Goal: Information Seeking & Learning: Find contact information

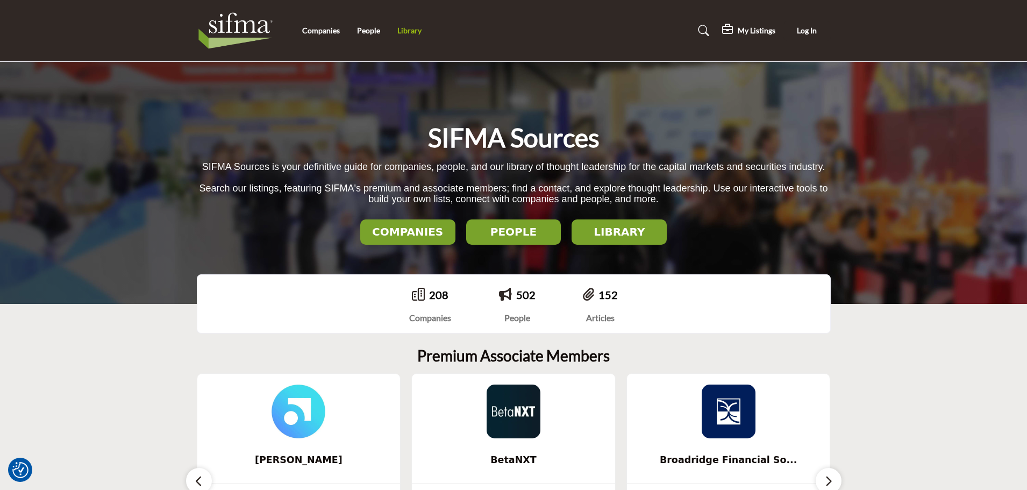
click at [410, 29] on link "Library" at bounding box center [409, 30] width 24 height 9
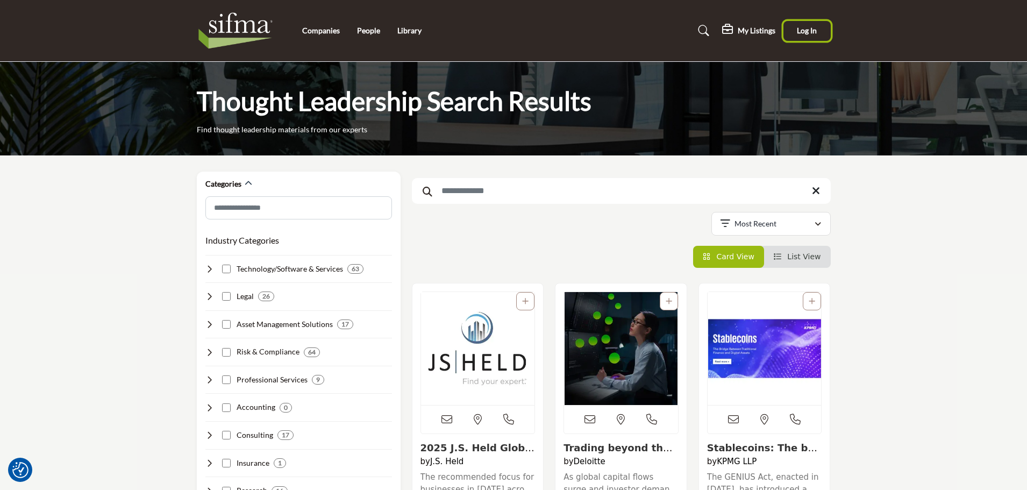
click at [809, 28] on span "Log In" at bounding box center [807, 30] width 20 height 9
click at [408, 34] on link "Library" at bounding box center [409, 30] width 24 height 9
click at [822, 23] on div "Joseph King My Profile My Interests My Lists My Listings Sign Out" at bounding box center [787, 31] width 88 height 24
click at [732, 30] on h5 "My Listings" at bounding box center [719, 31] width 38 height 10
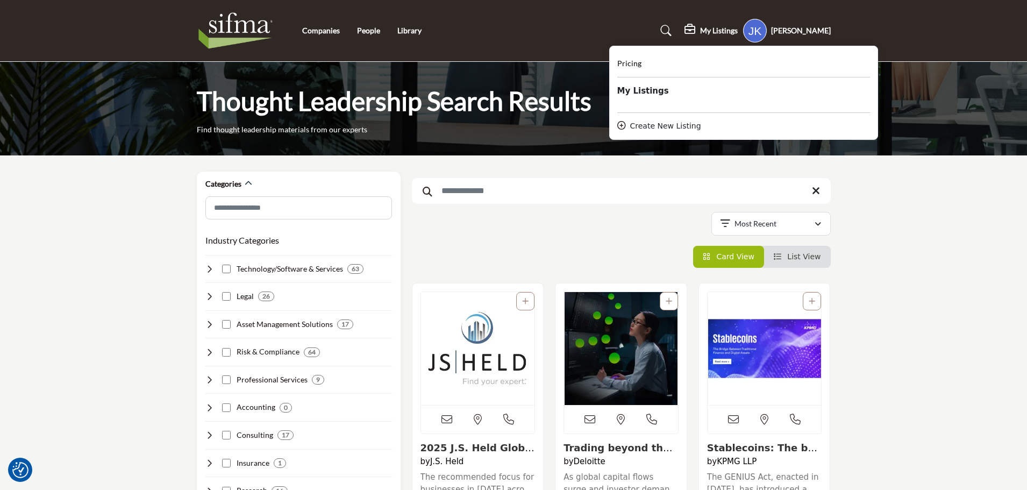
click at [673, 127] on div "Create New Listing" at bounding box center [743, 125] width 253 height 11
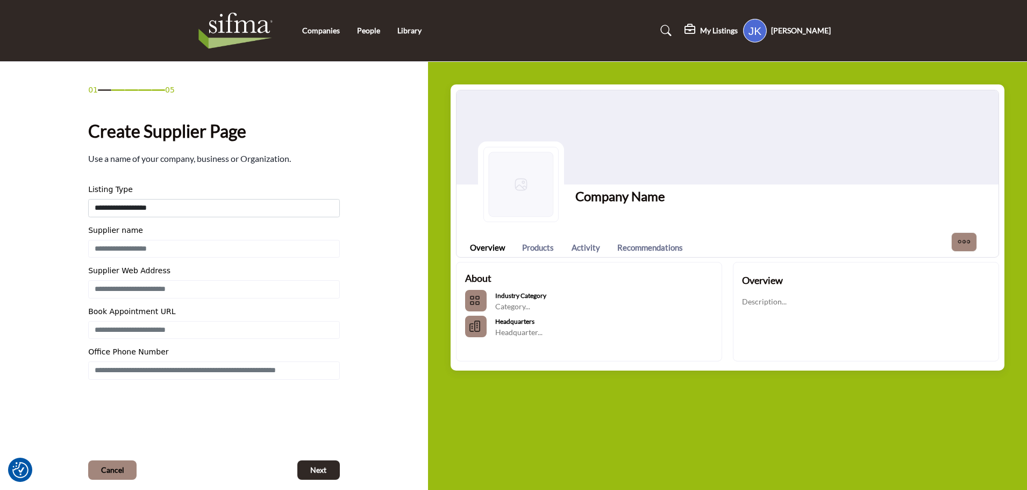
click at [813, 29] on h5 "[PERSON_NAME]" at bounding box center [801, 30] width 60 height 11
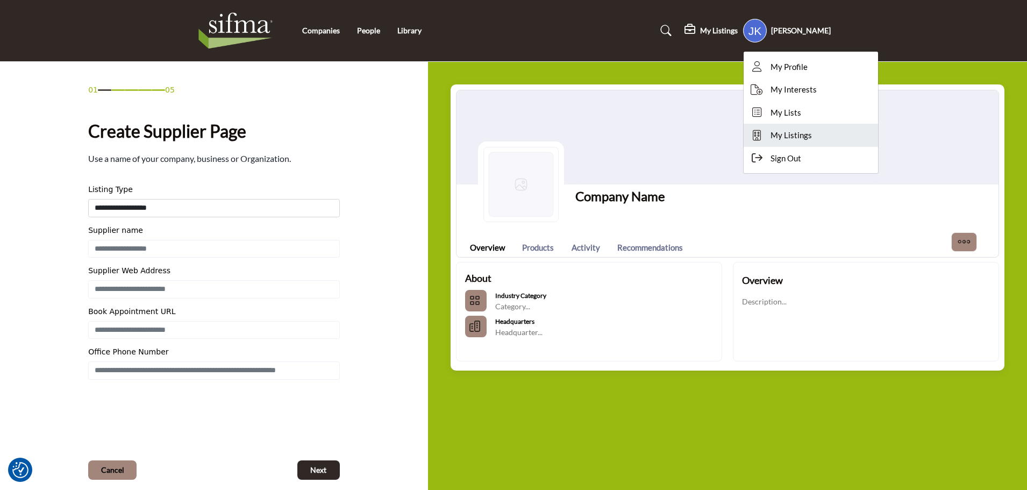
click at [799, 131] on span "My Listings" at bounding box center [791, 135] width 41 height 12
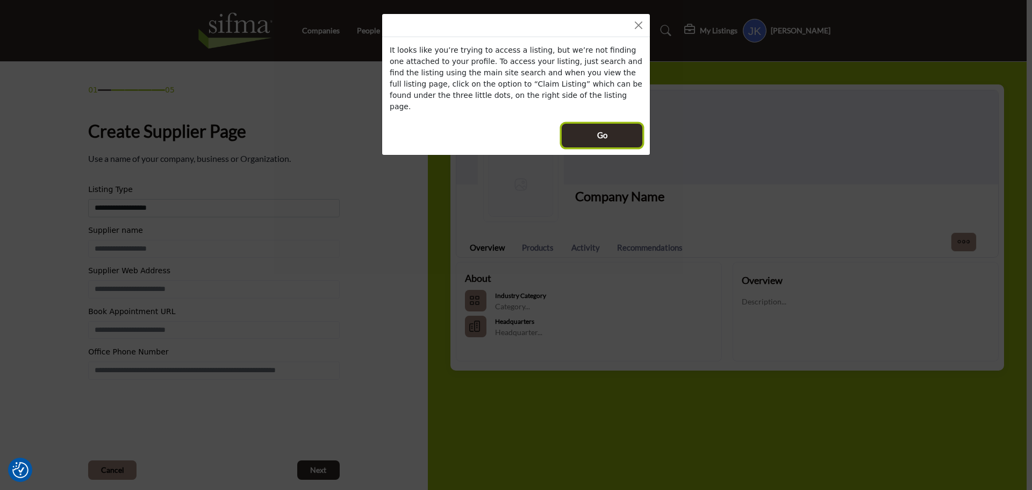
click at [604, 129] on span "Go" at bounding box center [602, 135] width 10 height 12
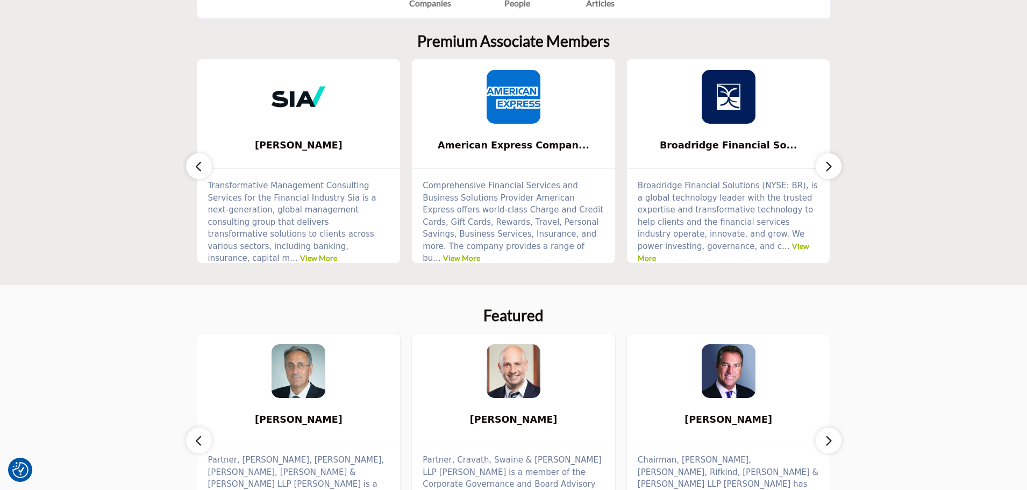
scroll to position [323, 0]
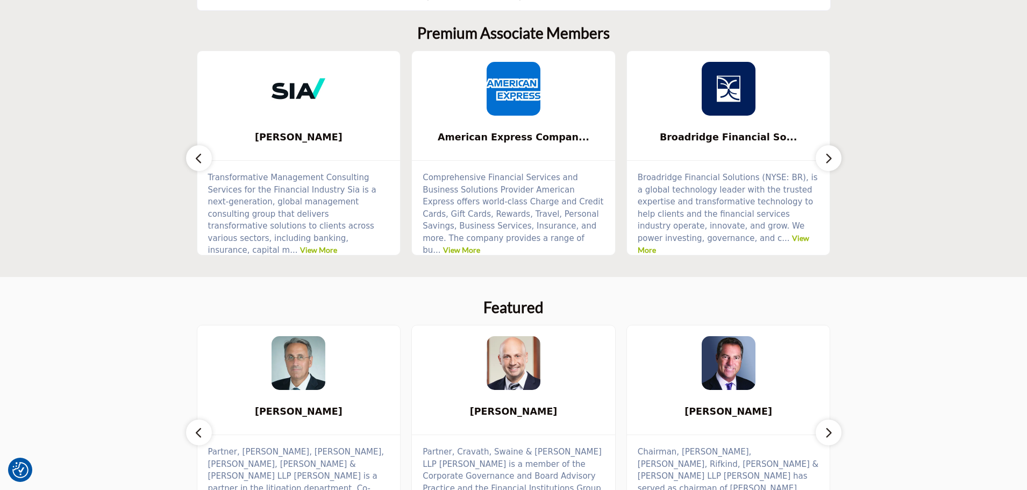
click at [830, 155] on icon "button" at bounding box center [828, 158] width 9 height 13
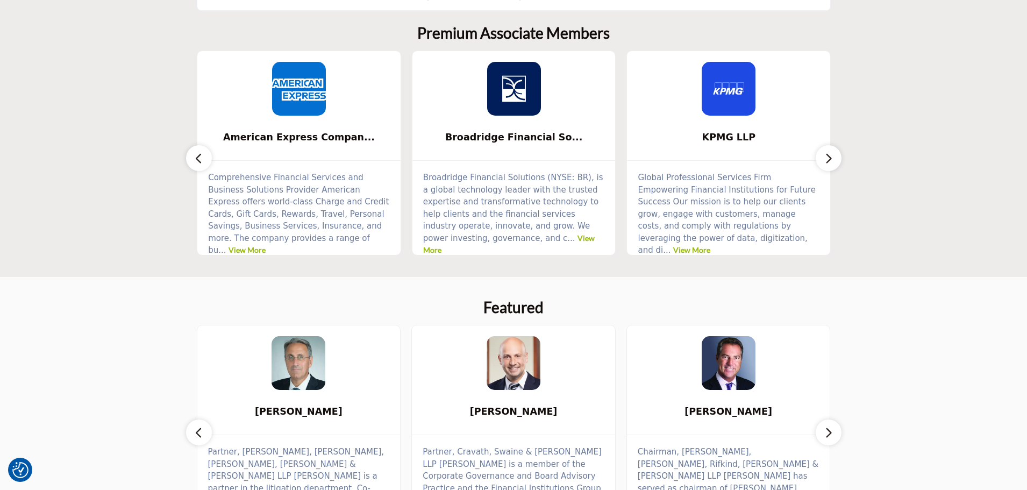
click at [830, 155] on icon "button" at bounding box center [828, 158] width 9 height 13
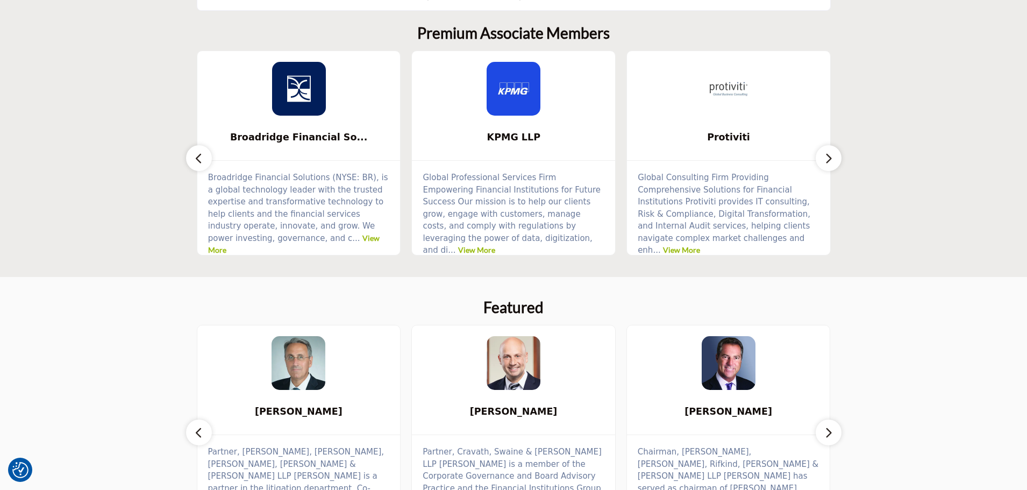
click at [830, 155] on icon "button" at bounding box center [828, 158] width 9 height 13
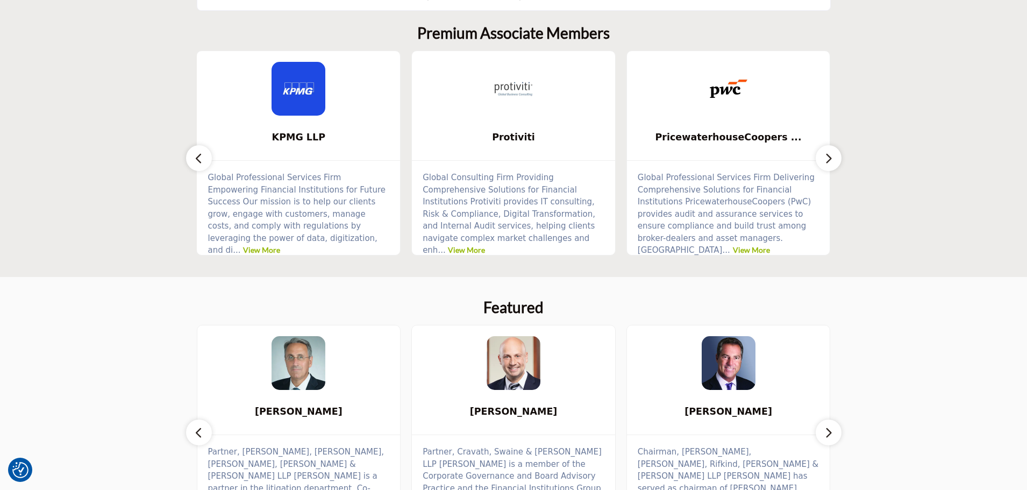
click at [830, 155] on icon "button" at bounding box center [828, 158] width 9 height 13
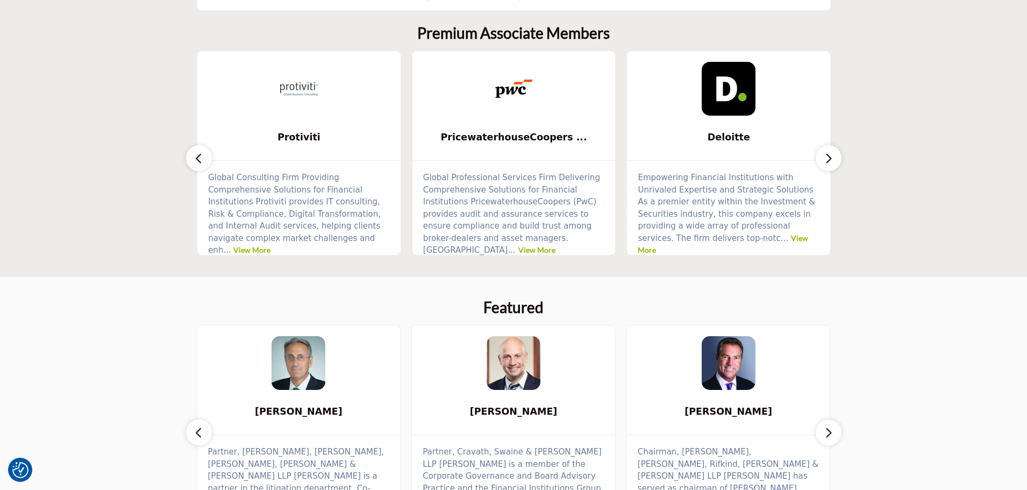
click at [830, 155] on icon "button" at bounding box center [828, 158] width 9 height 13
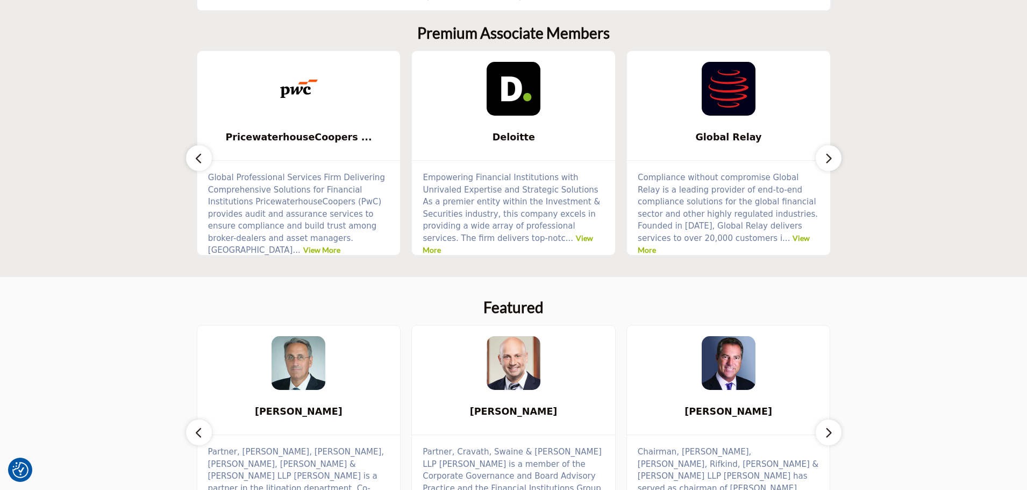
click at [830, 155] on icon "button" at bounding box center [828, 158] width 9 height 13
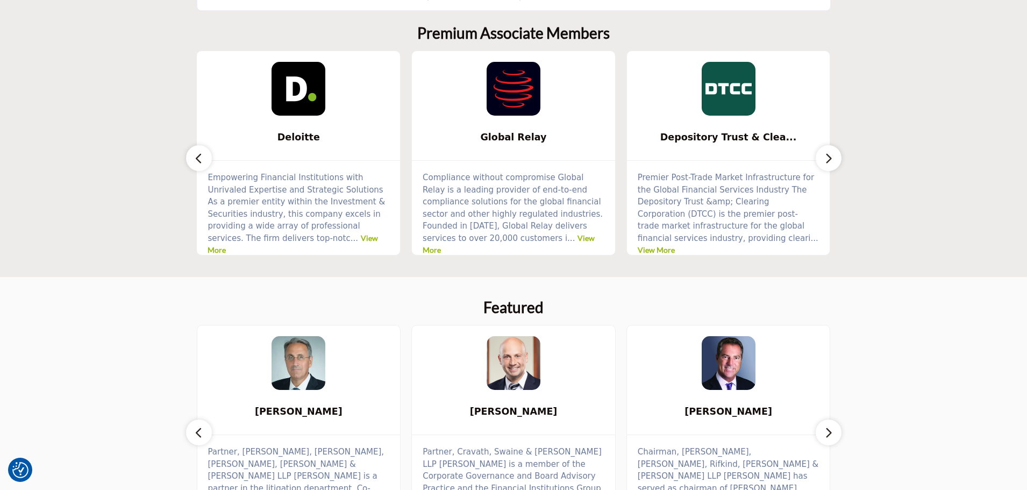
click at [830, 155] on icon "button" at bounding box center [828, 158] width 9 height 13
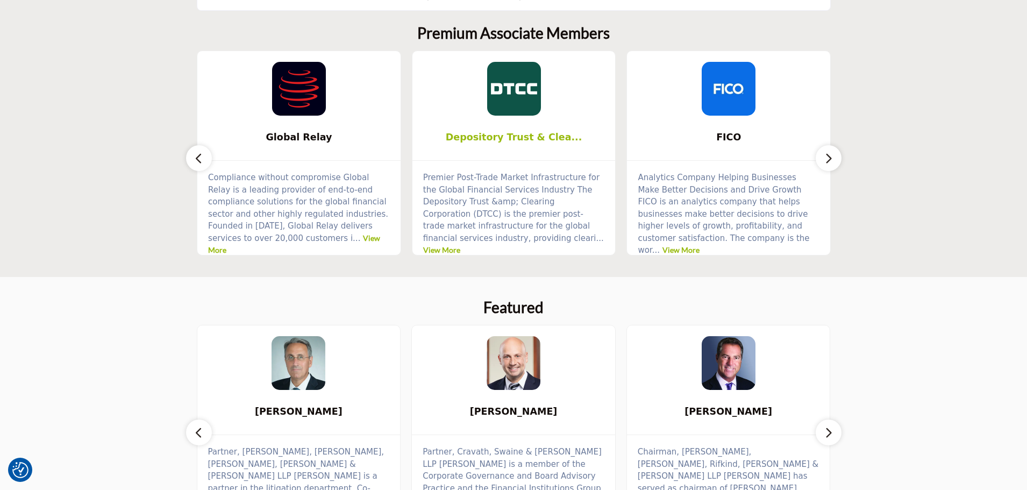
click at [523, 144] on b "Depository Trust & Clea..." at bounding box center [514, 137] width 171 height 29
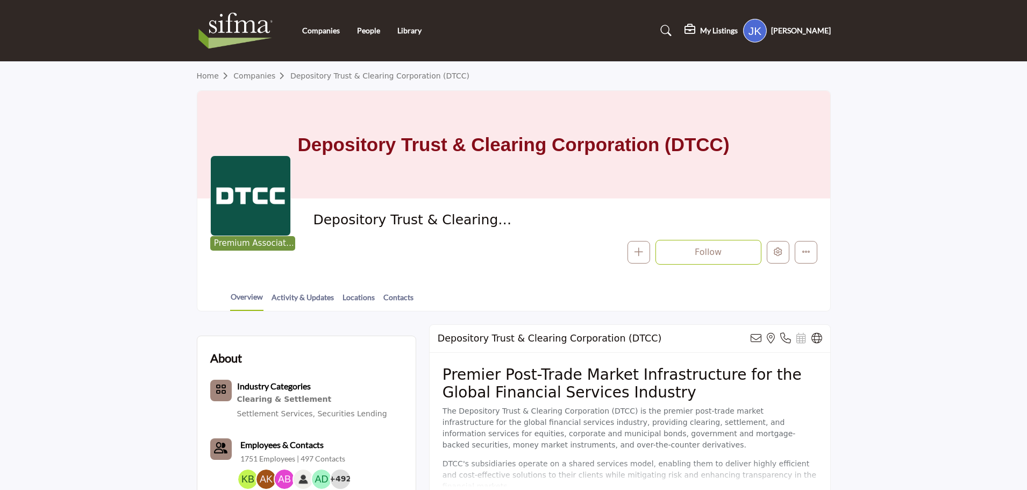
scroll to position [54, 0]
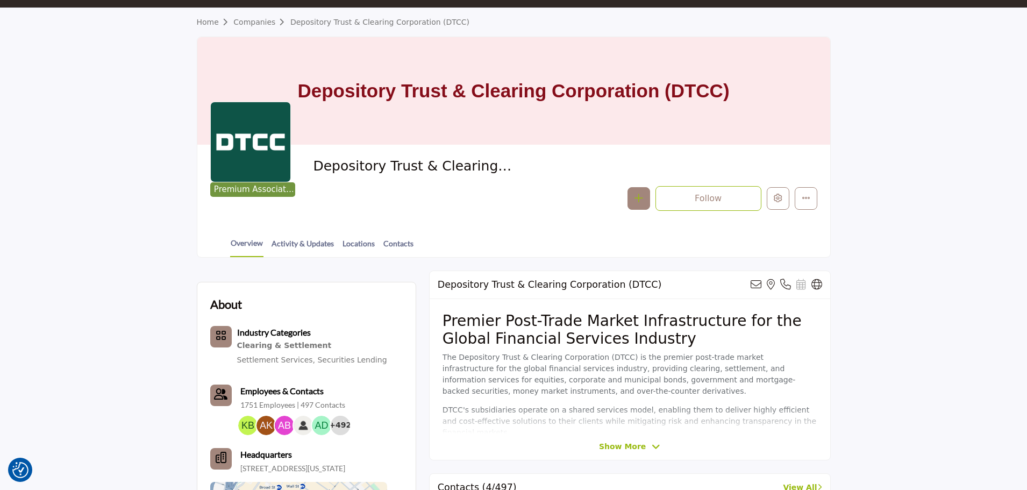
click at [638, 200] on icon "button" at bounding box center [639, 198] width 9 height 9
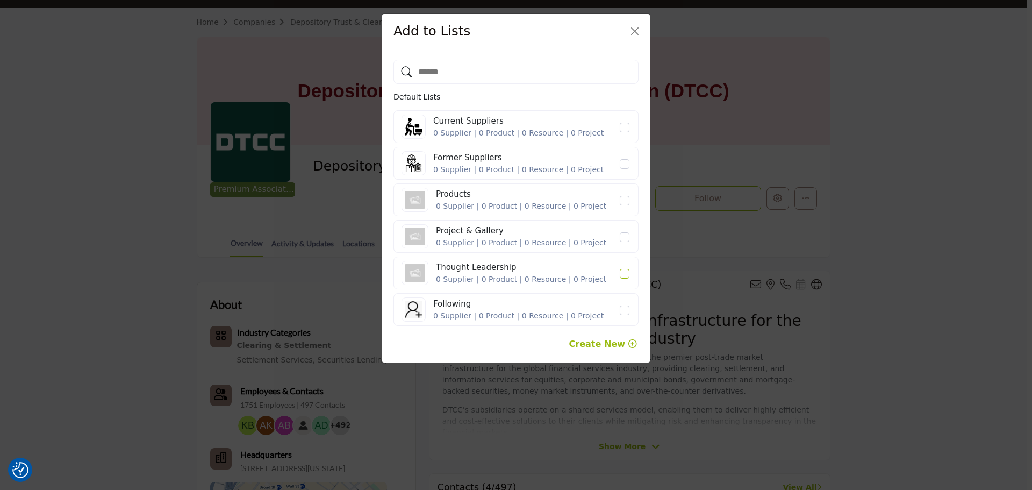
click at [624, 276] on icon "Thought Leadership" at bounding box center [625, 273] width 6 height 5
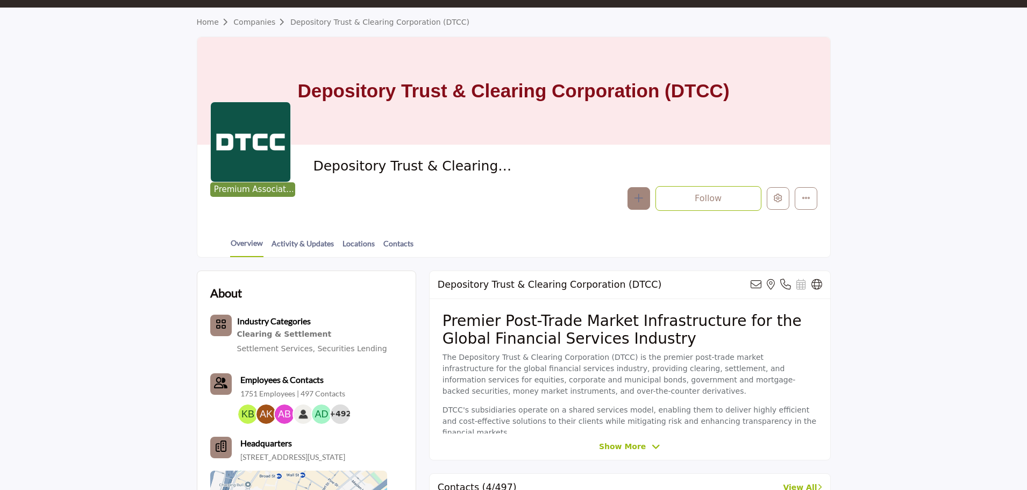
scroll to position [54, 0]
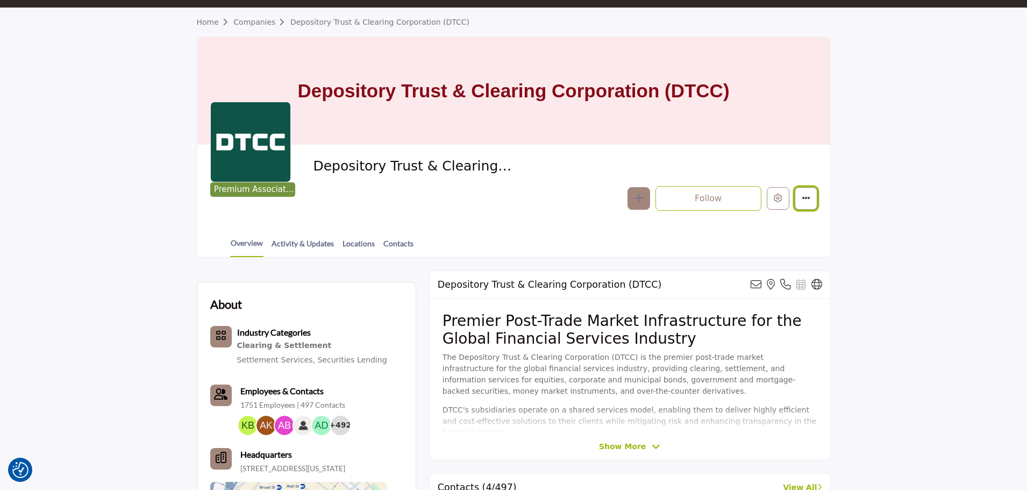
click at [809, 200] on icon "More details" at bounding box center [806, 198] width 9 height 9
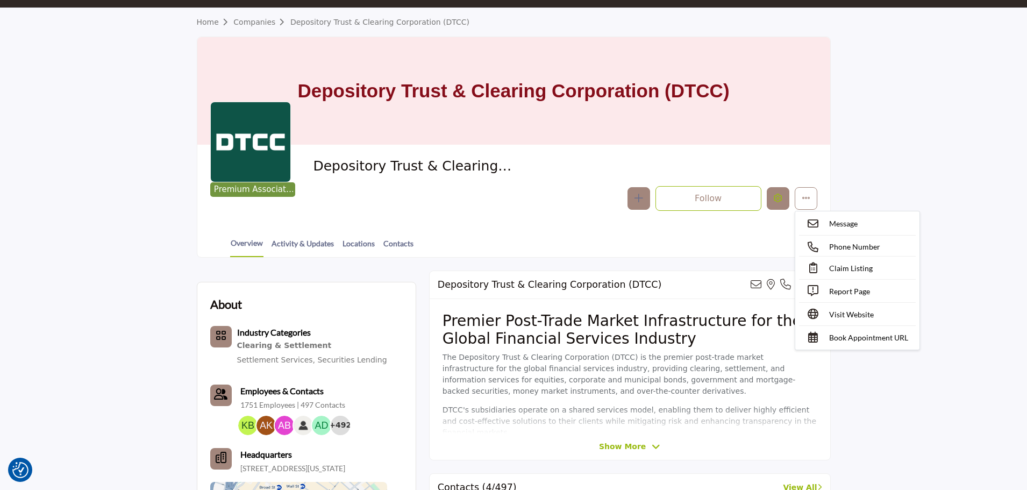
click at [785, 198] on button "Edit company" at bounding box center [778, 198] width 23 height 23
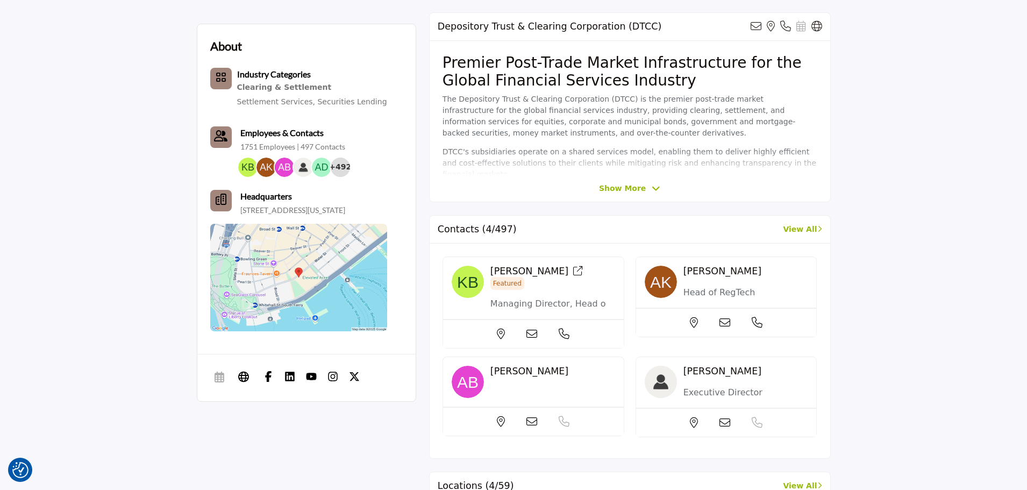
scroll to position [112, 0]
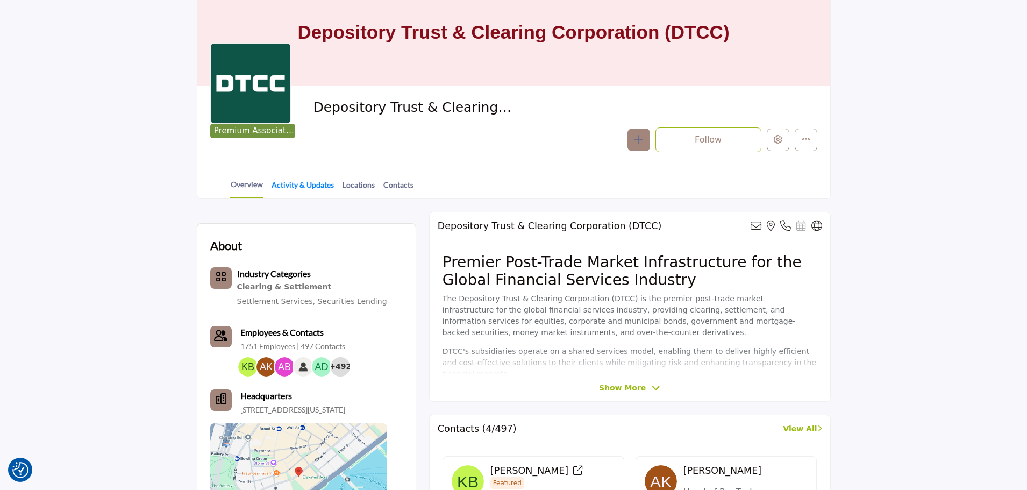
click at [301, 190] on link "Activity & Updates" at bounding box center [302, 188] width 63 height 19
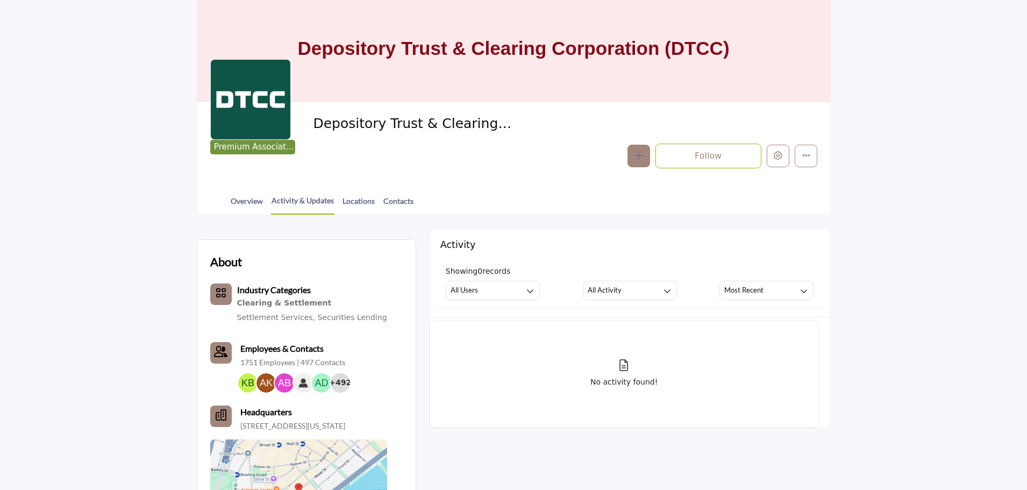
scroll to position [161, 0]
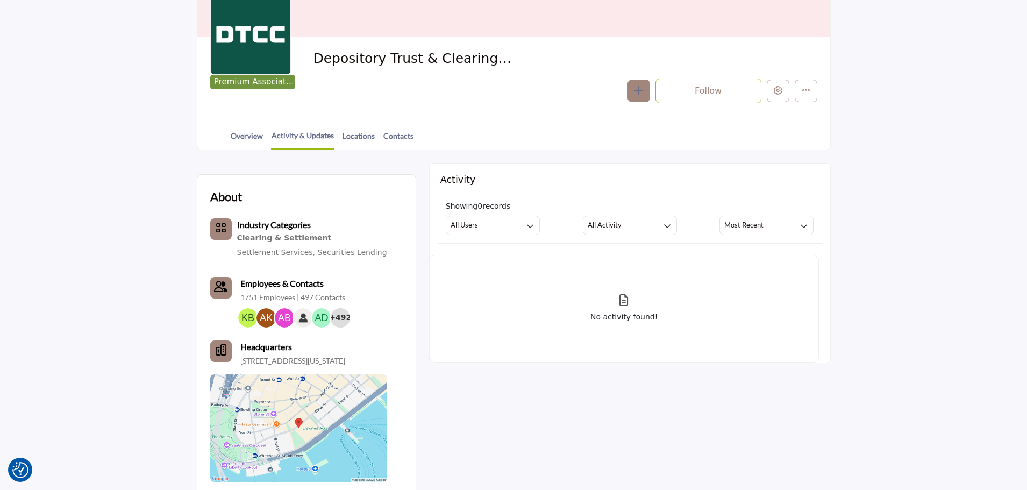
click at [630, 95] on button "button" at bounding box center [639, 91] width 23 height 23
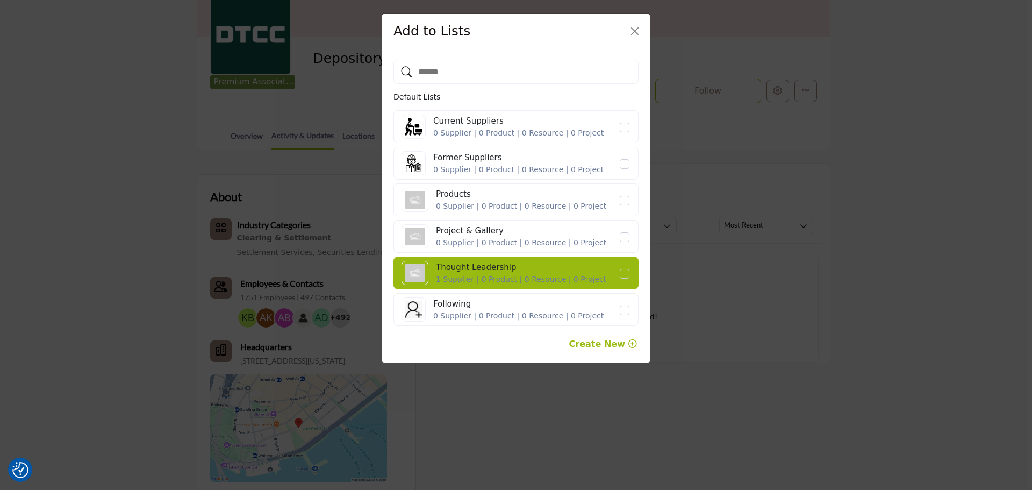
click at [631, 344] on icon "button" at bounding box center [633, 343] width 9 height 9
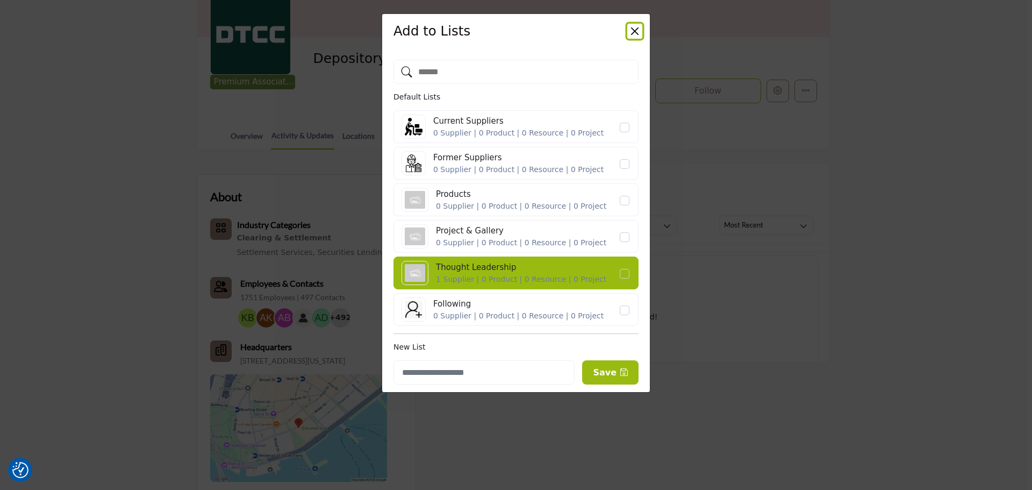
click at [637, 27] on button "Close" at bounding box center [635, 31] width 15 height 15
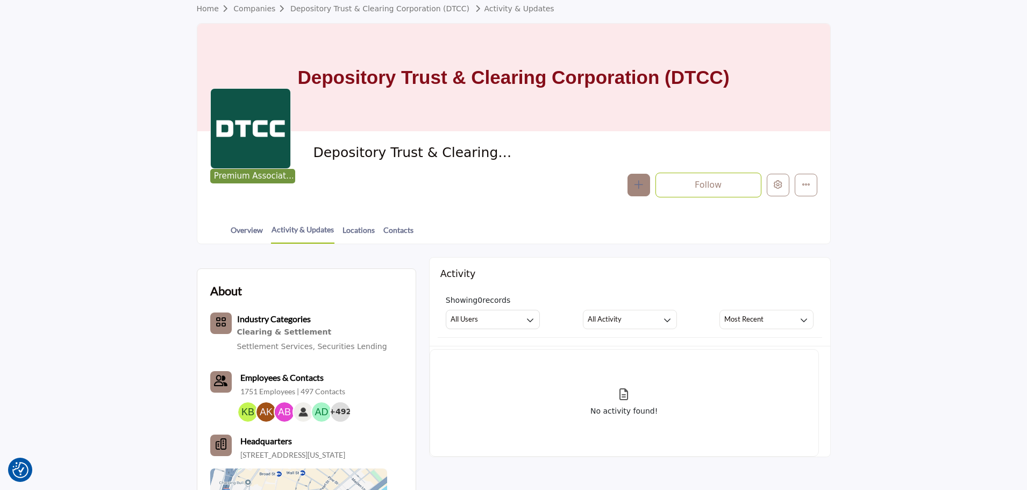
scroll to position [54, 0]
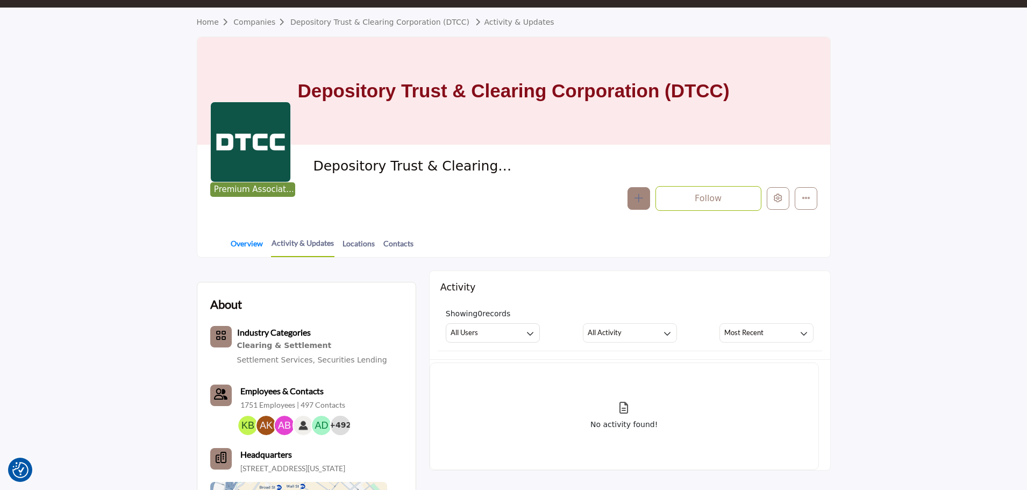
click at [232, 246] on link "Overview" at bounding box center [246, 247] width 33 height 19
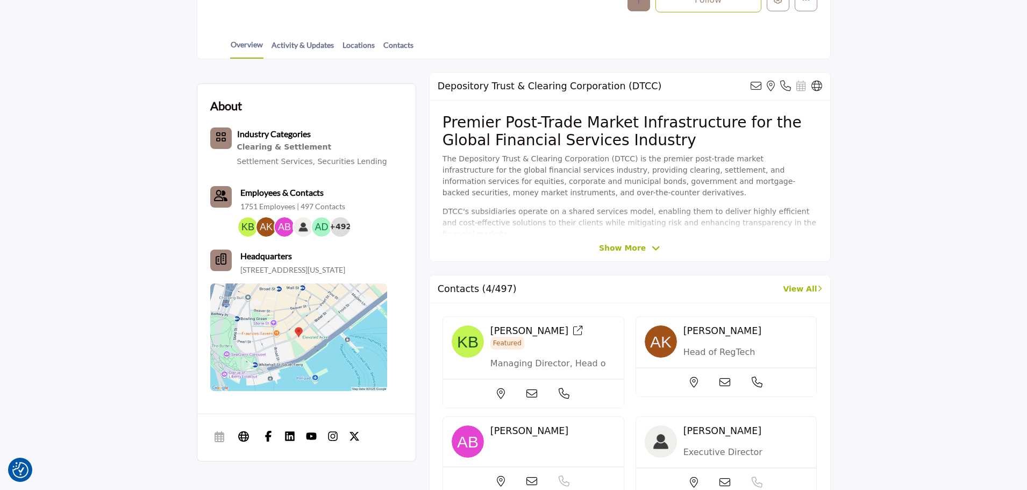
scroll to position [323, 0]
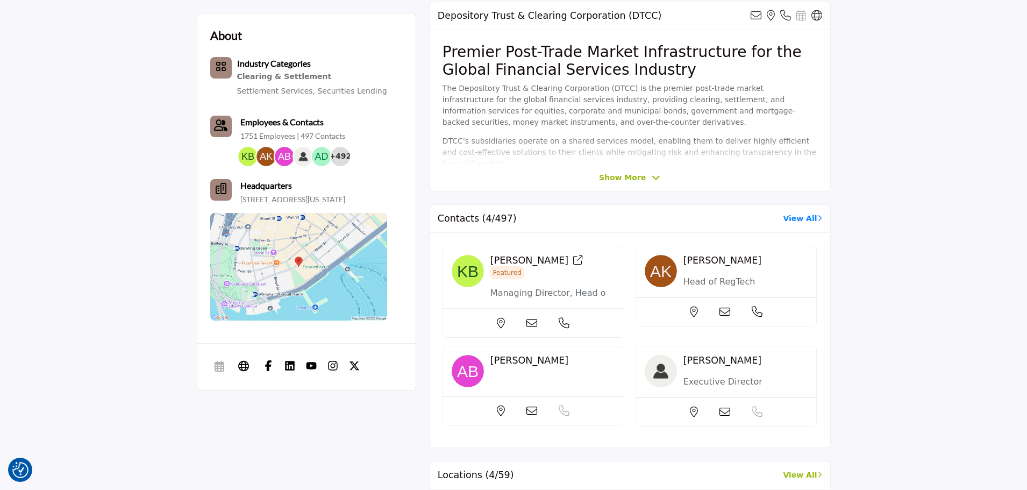
click at [803, 216] on link "View All" at bounding box center [802, 218] width 39 height 11
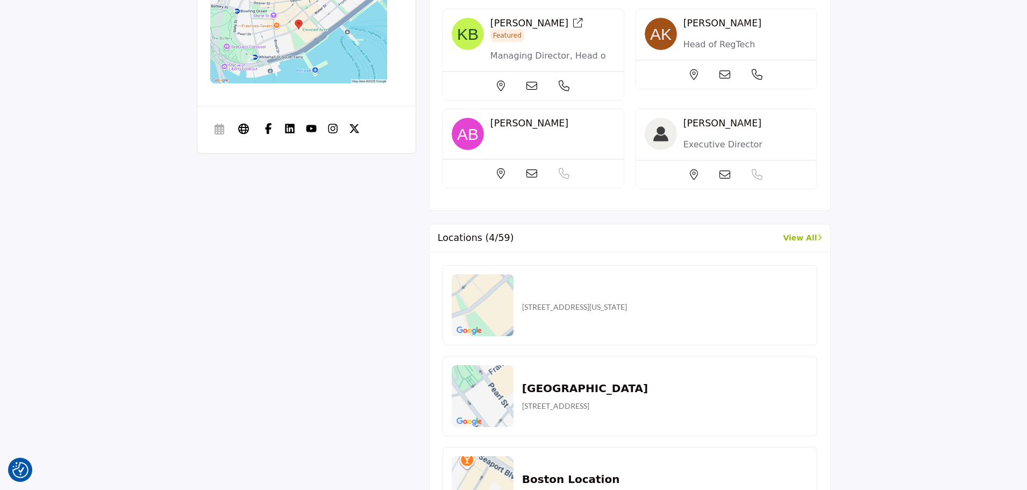
scroll to position [592, 0]
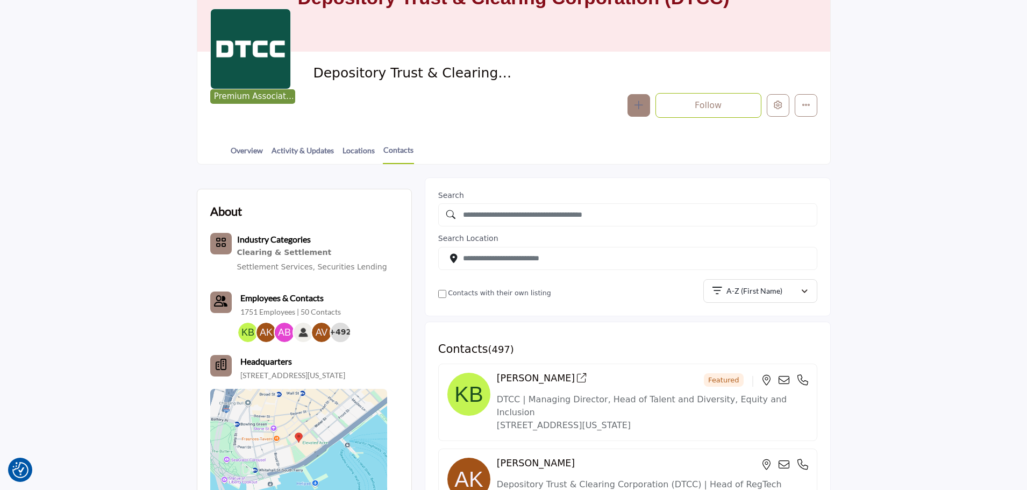
scroll to position [269, 0]
